Goal: Check status

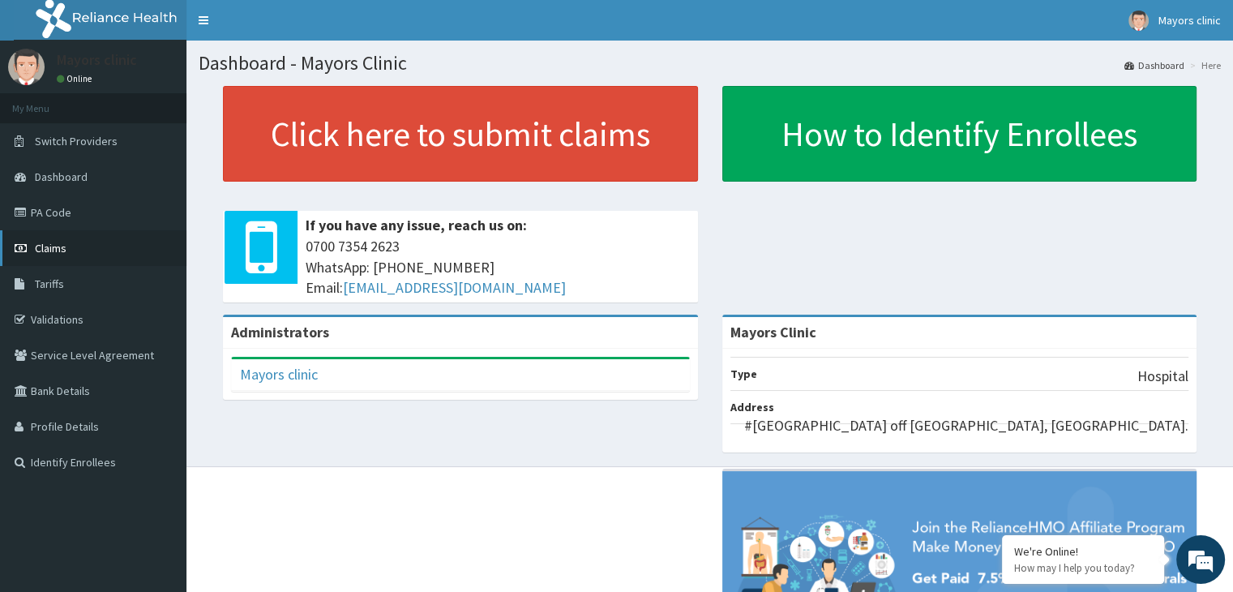
click at [68, 241] on link "Claims" at bounding box center [93, 248] width 186 height 36
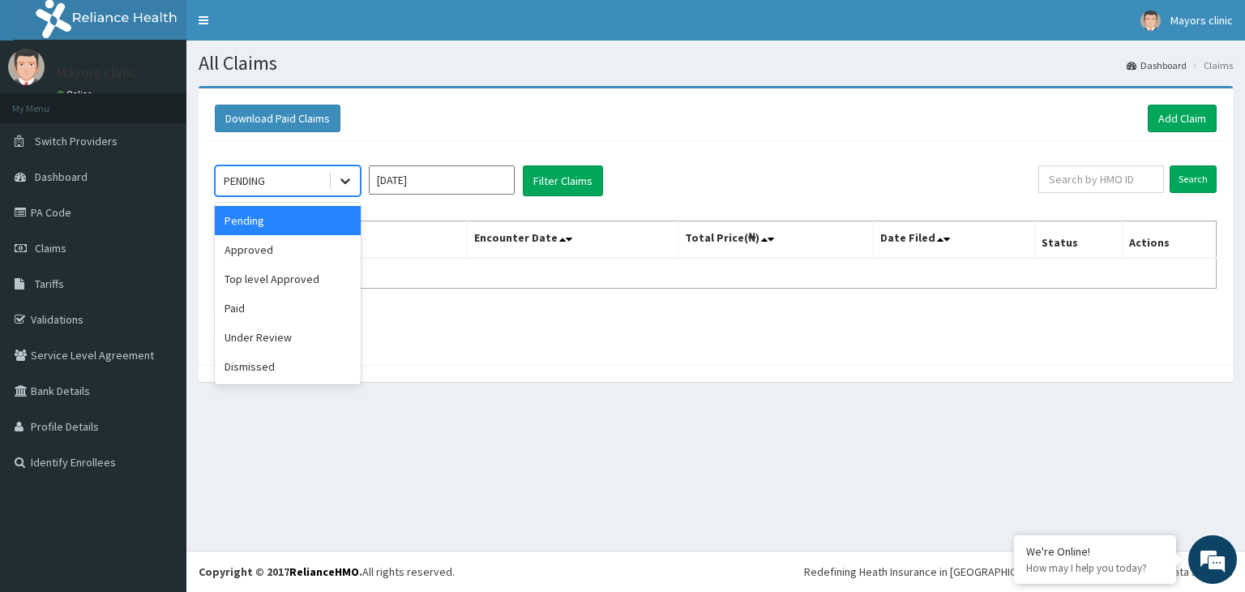
click at [347, 179] on icon at bounding box center [345, 182] width 10 height 6
click at [285, 336] on div "Under Review" at bounding box center [288, 337] width 146 height 29
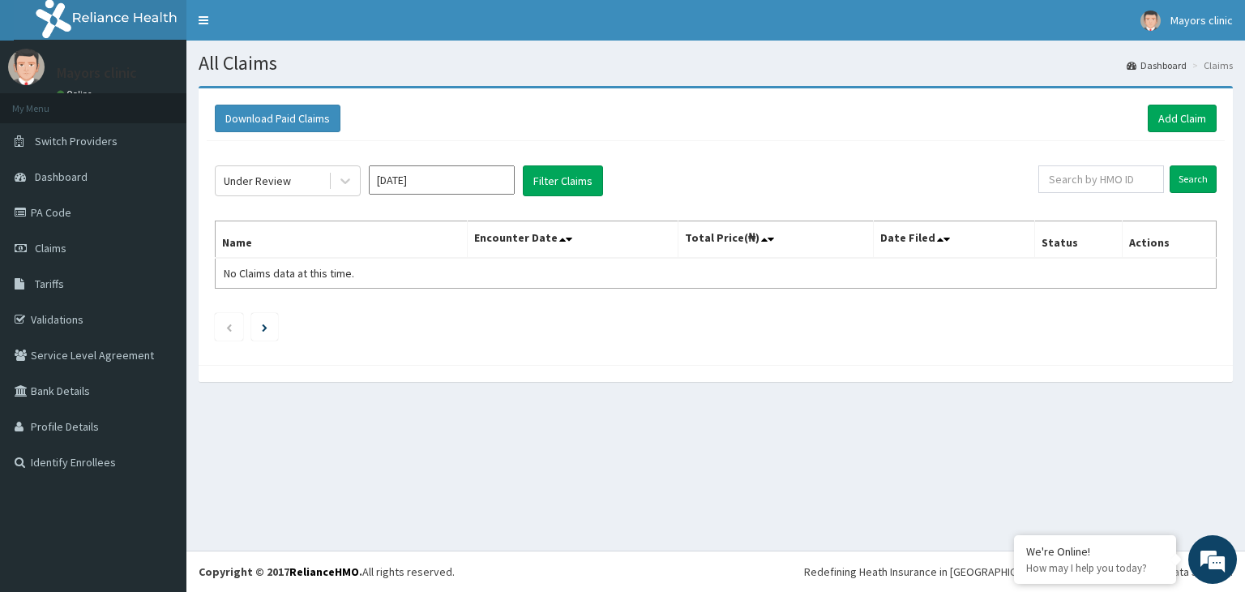
click at [285, 336] on ul at bounding box center [716, 327] width 1002 height 28
click at [568, 182] on button "Filter Claims" at bounding box center [563, 180] width 80 height 31
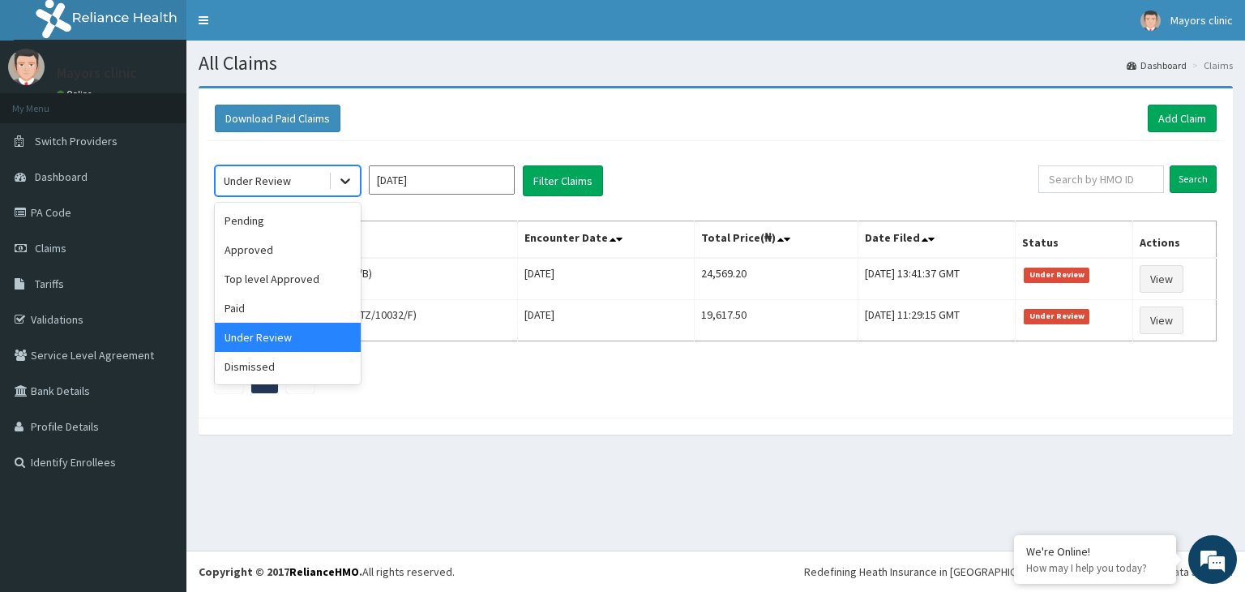
click at [345, 182] on icon at bounding box center [345, 182] width 10 height 6
click at [295, 243] on div "Approved" at bounding box center [288, 249] width 146 height 29
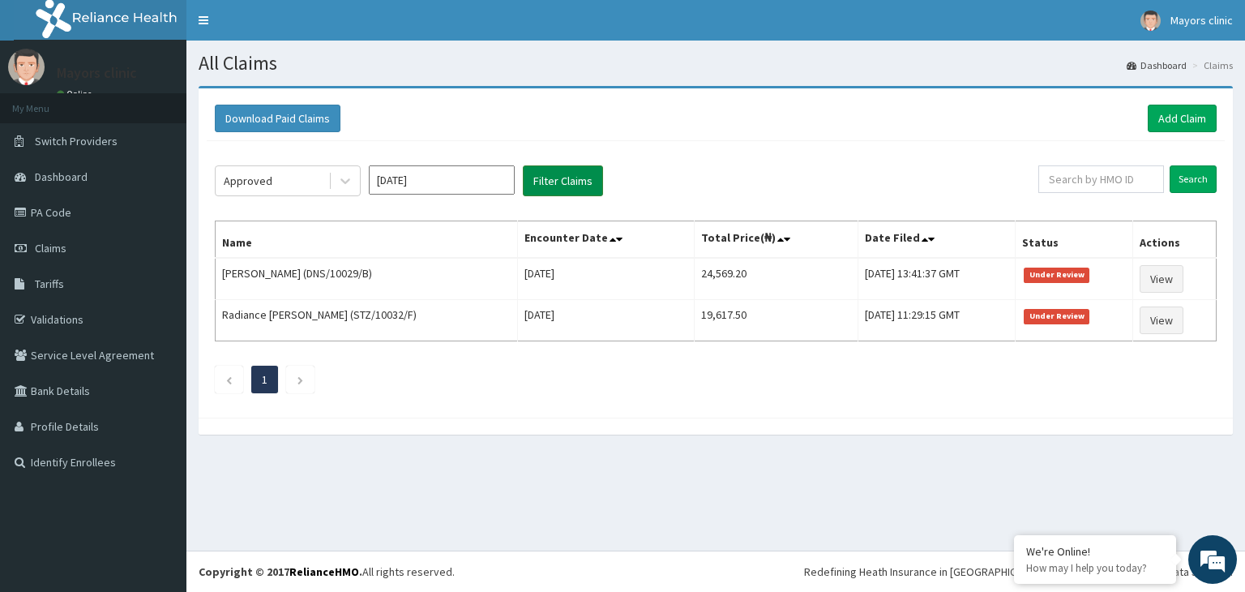
click at [563, 182] on button "Filter Claims" at bounding box center [563, 180] width 80 height 31
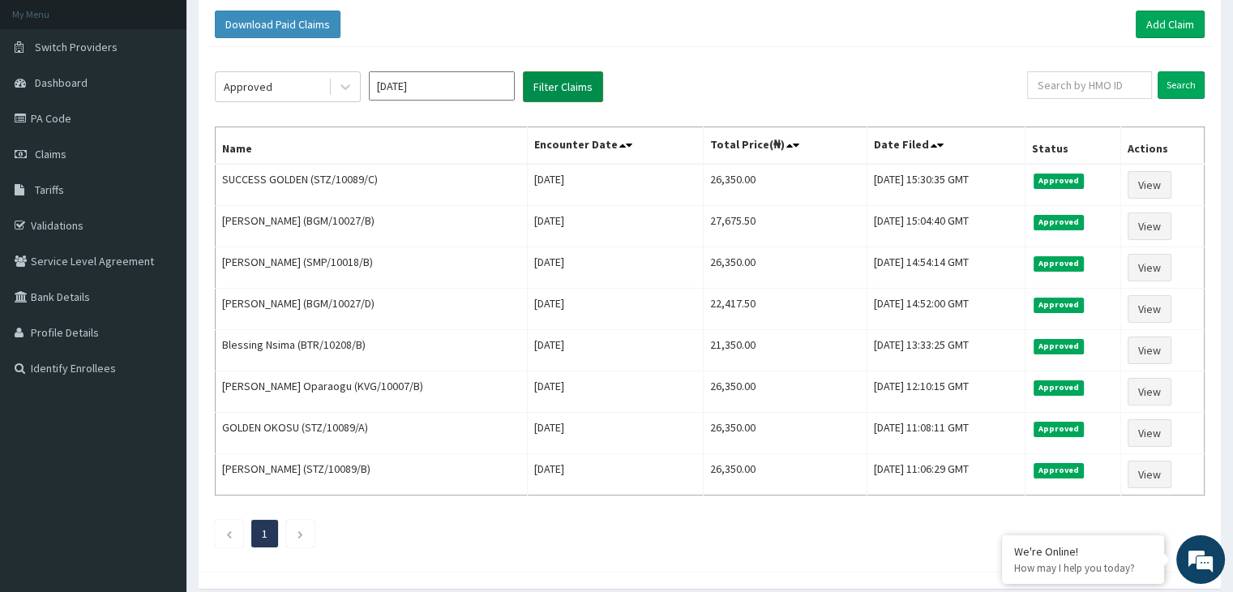
scroll to position [97, 0]
